Goal: Task Accomplishment & Management: Manage account settings

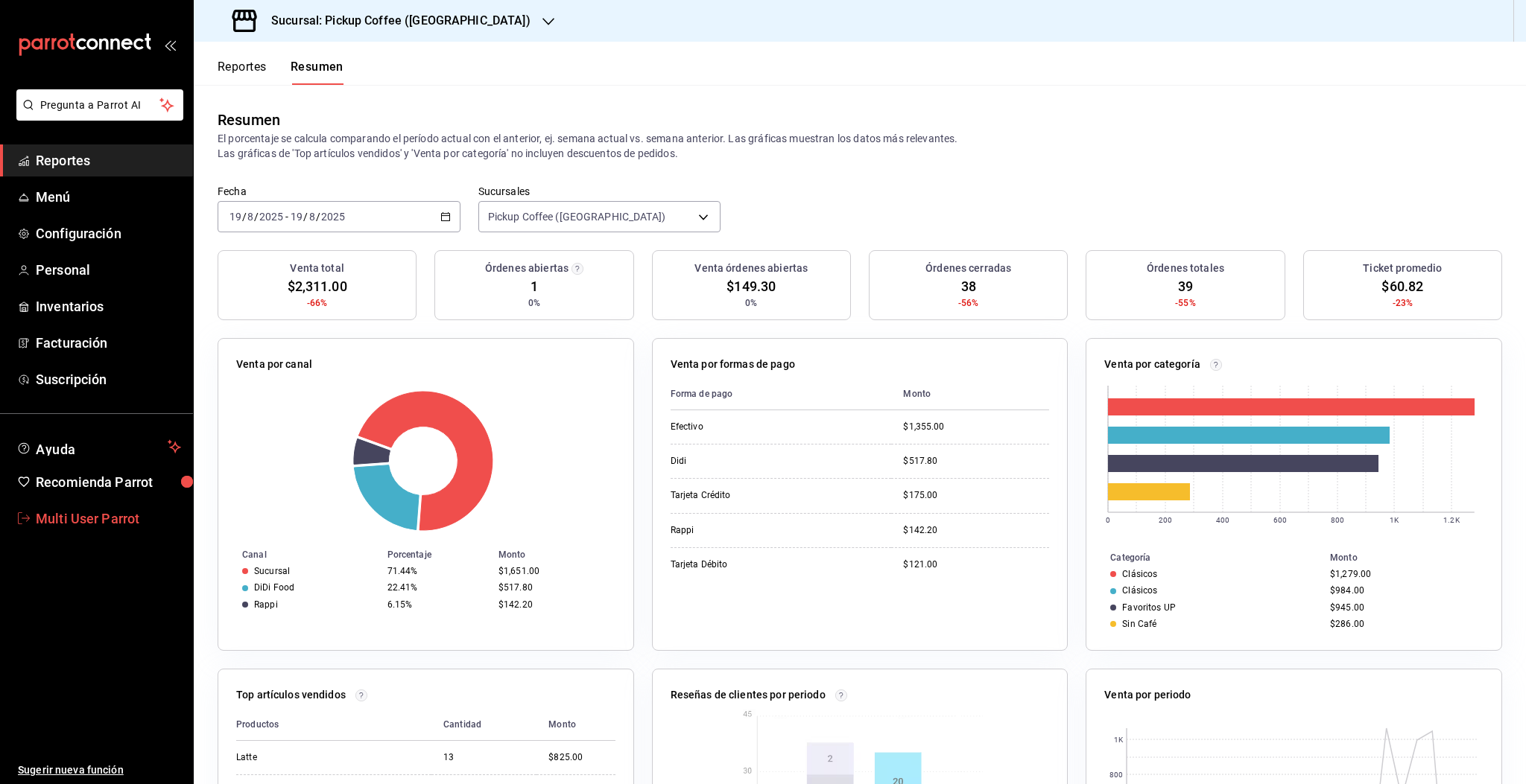
click at [95, 525] on span "Multi User Parrot" at bounding box center [108, 519] width 145 height 20
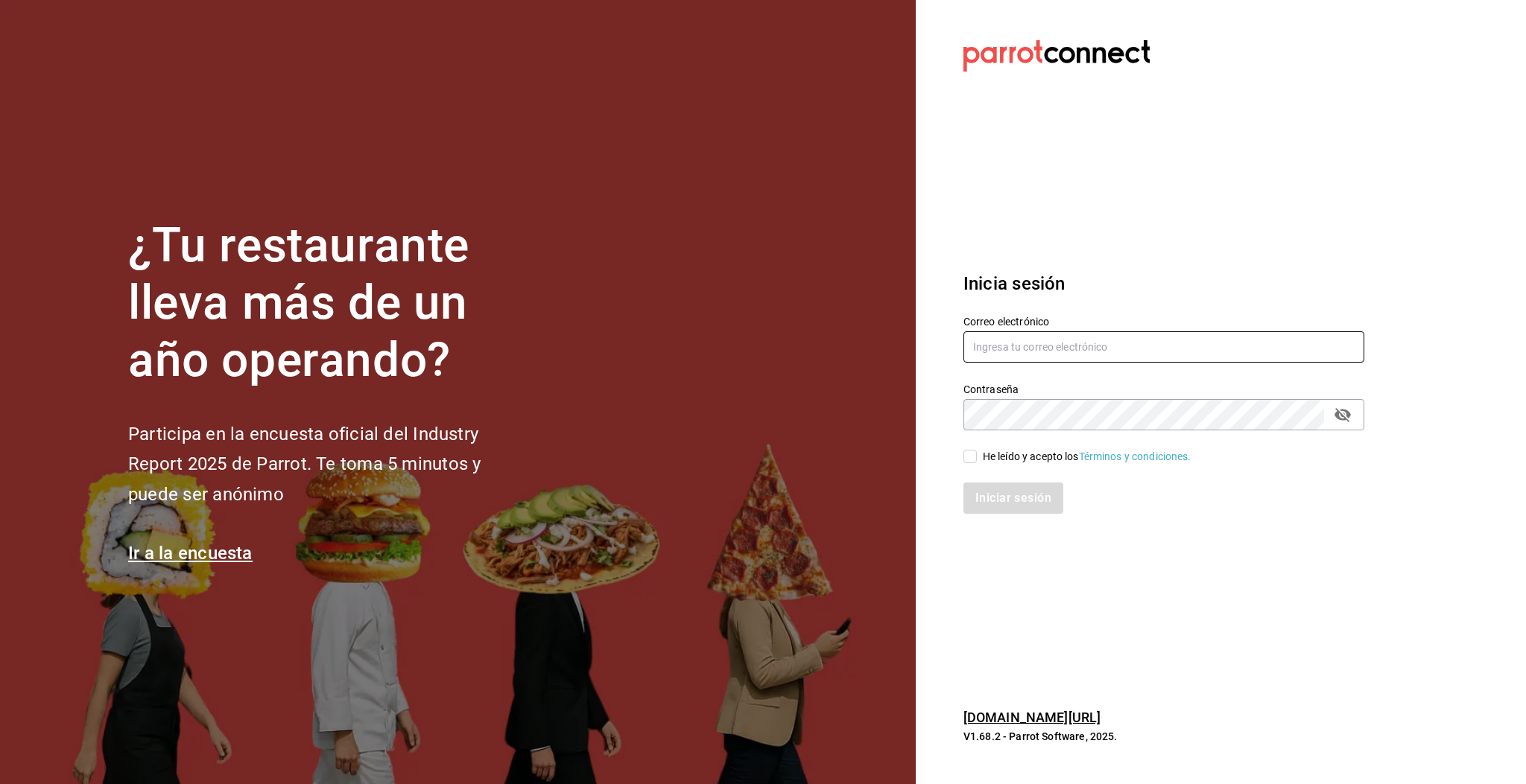
click at [1017, 354] on input "text" at bounding box center [1164, 347] width 401 height 31
type input "[PERSON_NAME][EMAIL_ADDRESS][PERSON_NAME][DOMAIN_NAME]"
click at [980, 465] on div "Iniciar sesión" at bounding box center [1155, 489] width 419 height 49
click at [980, 457] on span "He leído y acepto los Términos y condiciones." at bounding box center [1085, 457] width 215 height 16
click at [977, 457] on input "He leído y acepto los Términos y condiciones." at bounding box center [970, 456] width 13 height 13
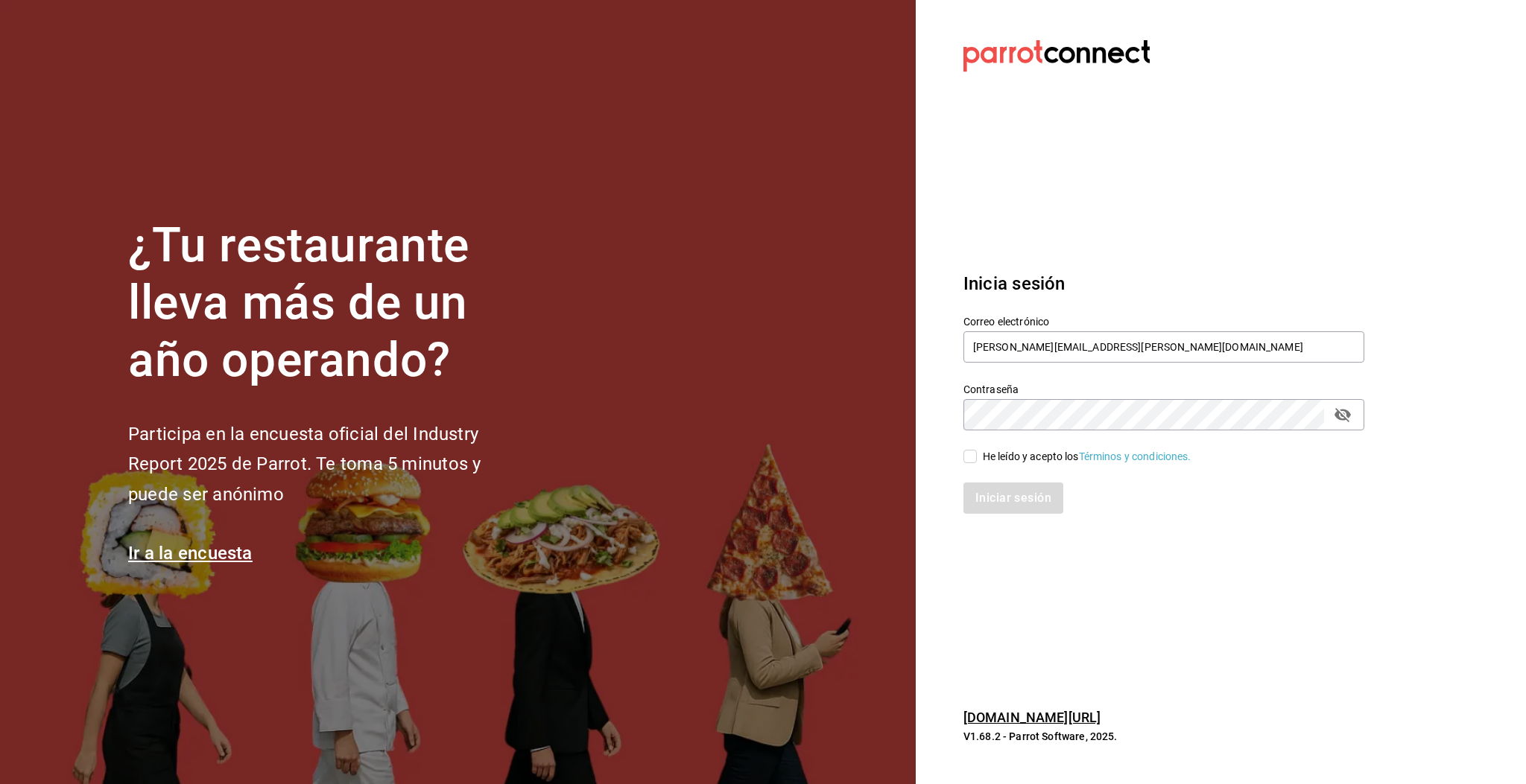
checkbox input "true"
click at [1005, 506] on button "Iniciar sesión" at bounding box center [1014, 498] width 102 height 31
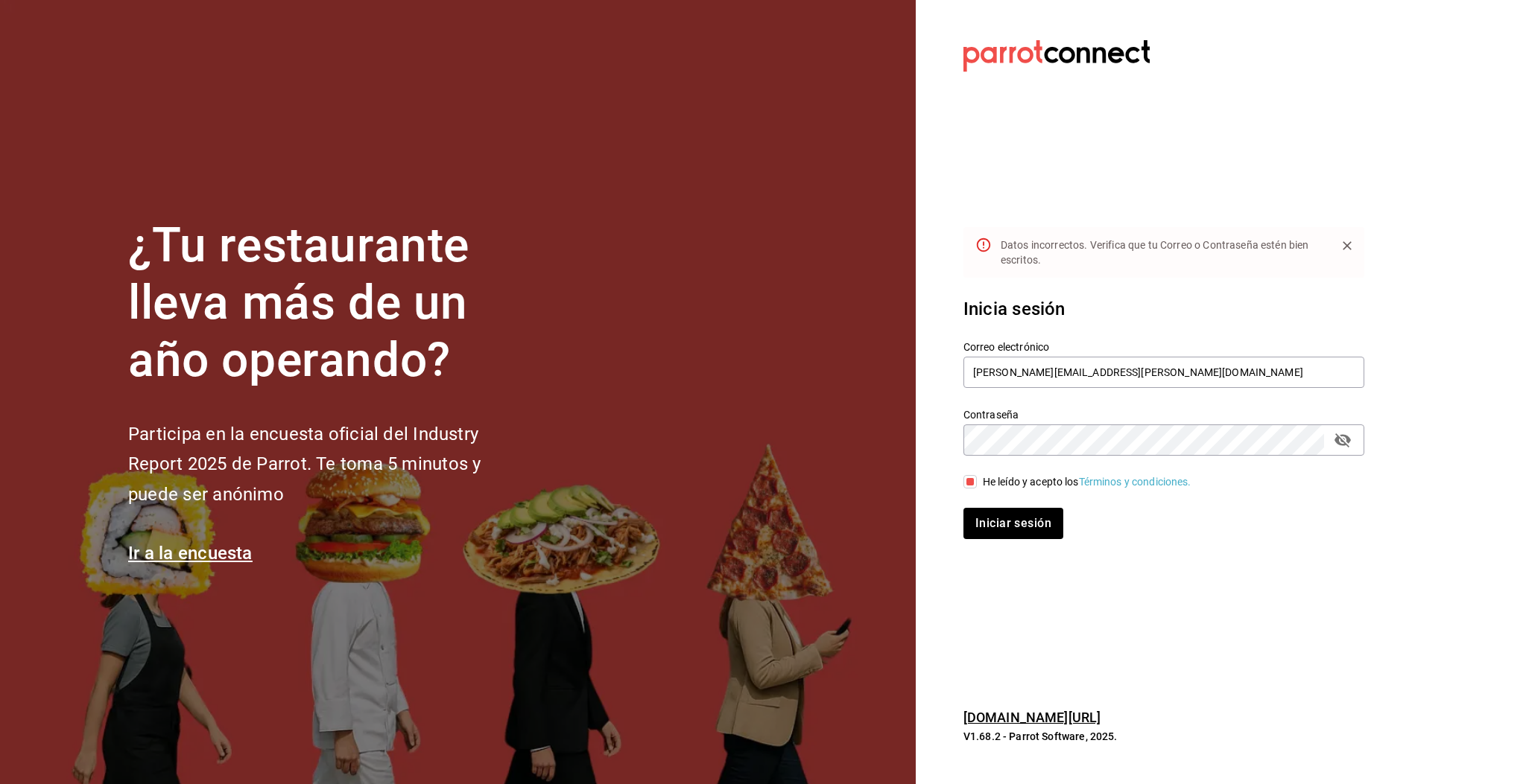
click at [1341, 440] on icon "passwordField" at bounding box center [1343, 440] width 17 height 14
click at [1003, 520] on button "Iniciar sesión" at bounding box center [1014, 524] width 102 height 31
